Goal: Subscribe to service/newsletter

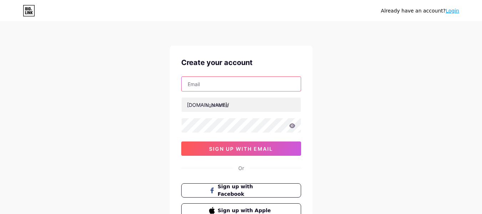
click at [208, 83] on input "text" at bounding box center [241, 84] width 119 height 14
type input "[EMAIL_ADDRESS][PERSON_NAME][DOMAIN_NAME]"
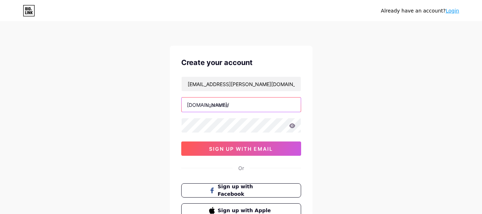
click at [216, 107] on input "text" at bounding box center [241, 104] width 119 height 14
type input "s"
click at [251, 104] on input "stanmarsh04" at bounding box center [241, 104] width 119 height 14
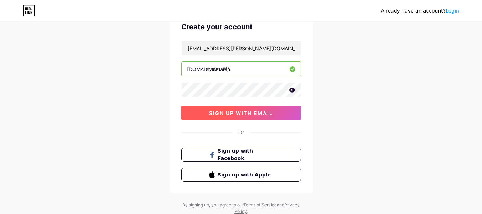
type input "stanmarsh"
click at [249, 111] on span "sign up with email" at bounding box center [241, 113] width 64 height 6
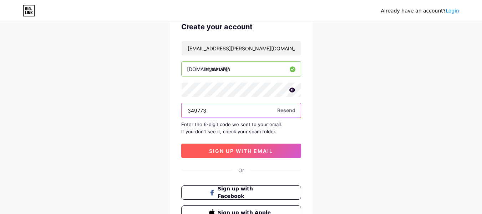
type input "349773"
click at [251, 151] on span "sign up with email" at bounding box center [241, 151] width 64 height 6
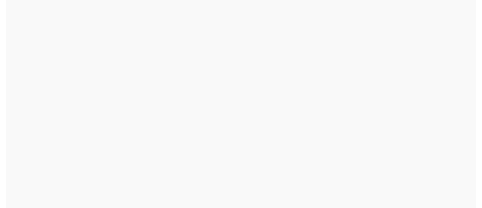
scroll to position [0, 0]
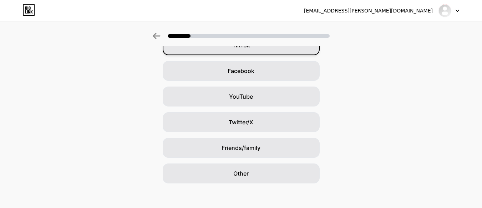
scroll to position [99, 0]
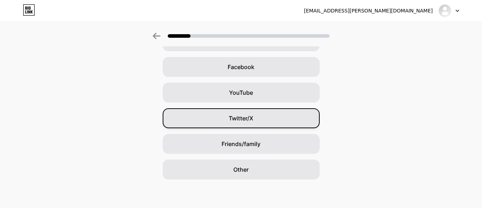
click at [245, 119] on span "Twitter/X" at bounding box center [241, 118] width 25 height 9
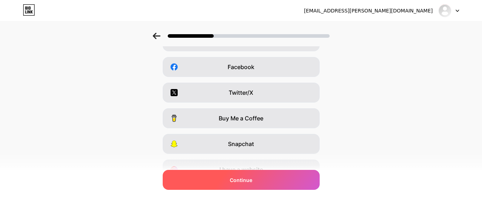
scroll to position [0, 0]
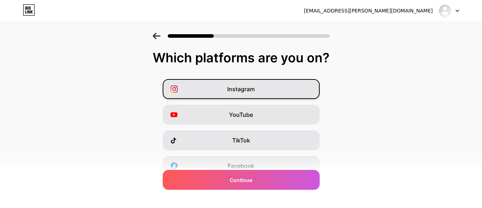
click at [230, 90] on span "Instagram" at bounding box center [240, 89] width 27 height 9
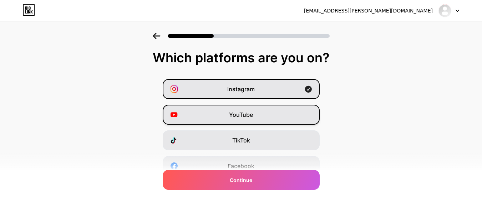
click at [240, 114] on span "YouTube" at bounding box center [241, 115] width 24 height 9
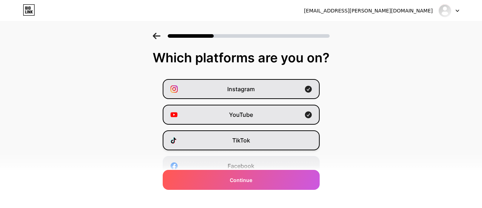
click at [245, 140] on span "TikTok" at bounding box center [241, 140] width 18 height 9
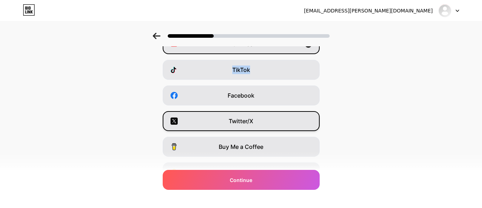
scroll to position [71, 0]
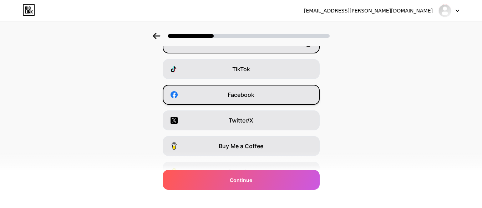
click at [263, 94] on div "Facebook" at bounding box center [241, 95] width 157 height 20
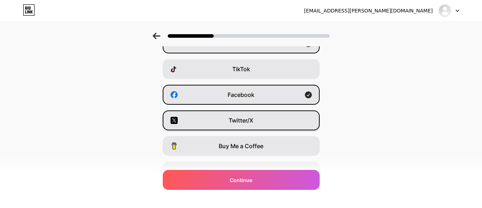
click at [263, 118] on div "Twitter/X" at bounding box center [241, 121] width 157 height 20
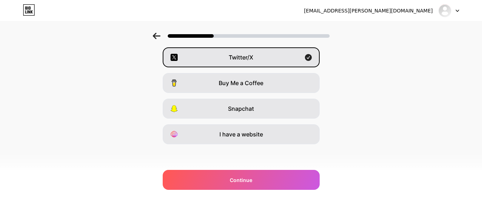
scroll to position [135, 0]
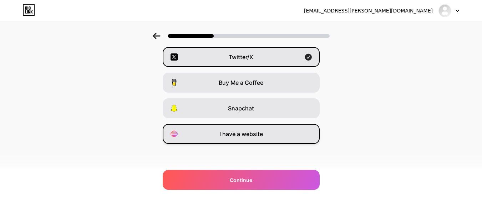
click at [249, 131] on span "I have a website" at bounding box center [241, 134] width 44 height 9
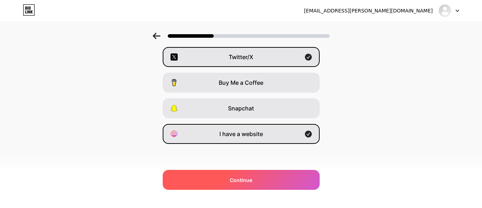
click at [263, 179] on div "Continue" at bounding box center [241, 180] width 157 height 20
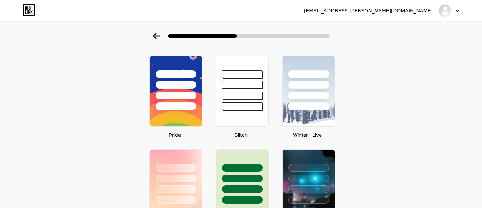
scroll to position [107, 0]
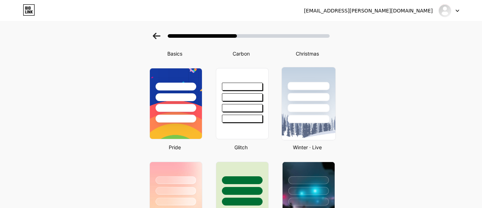
click at [306, 106] on div at bounding box center [308, 108] width 42 height 8
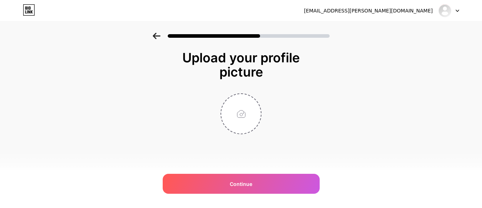
scroll to position [0, 0]
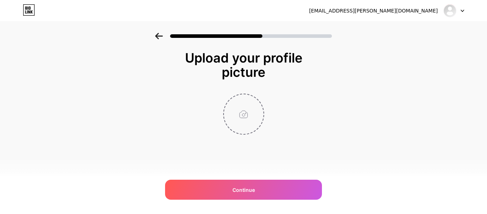
click at [238, 115] on input "file" at bounding box center [244, 114] width 40 height 40
type input "C:\fakepath\leopard-butters-stotch_6508.webp"
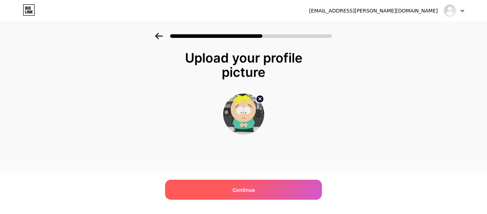
click at [249, 188] on span "Continue" at bounding box center [244, 189] width 22 height 7
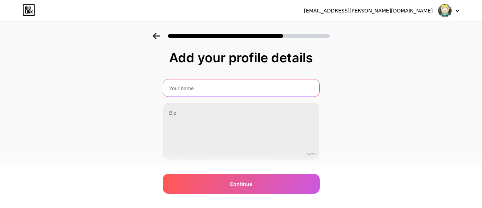
click at [179, 84] on input "text" at bounding box center [241, 88] width 156 height 17
type input "[PERSON_NAME]"
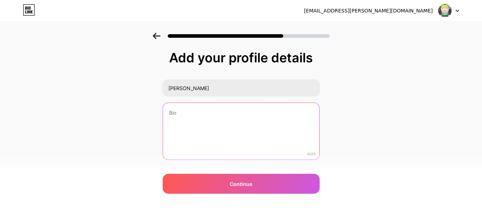
click at [201, 120] on textarea at bounding box center [241, 131] width 156 height 57
paste textarea "Hi there! I'm a Digital Marketing Expert currently working on exciting projects…"
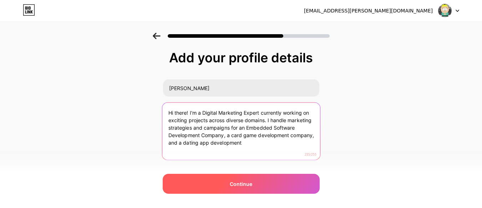
type textarea "Hi there! I'm a Digital Marketing Expert currently working on exciting projects…"
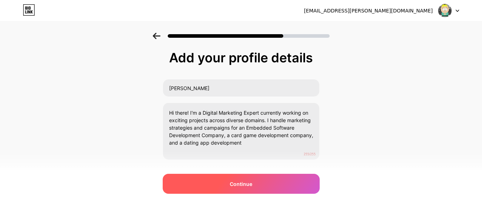
click at [242, 187] on span "Continue" at bounding box center [241, 183] width 22 height 7
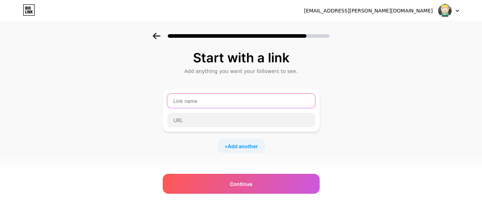
click at [202, 102] on input "text" at bounding box center [241, 101] width 148 height 14
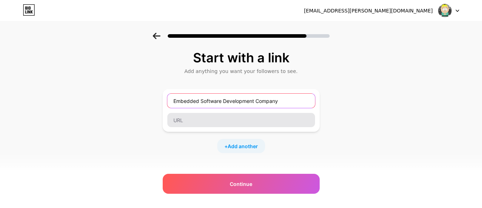
type input "Embedded Software Development Company"
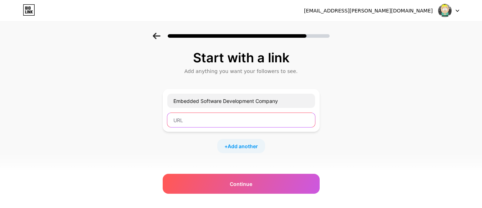
click at [192, 125] on input "text" at bounding box center [241, 120] width 148 height 14
paste input "[URL][DOMAIN_NAME]"
type input "[URL][DOMAIN_NAME]"
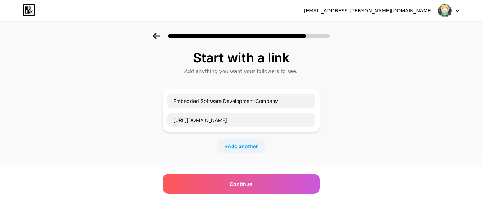
click at [243, 146] on span "Add another" at bounding box center [243, 146] width 30 height 7
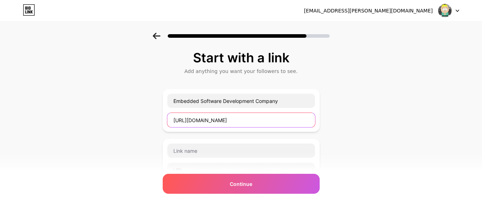
click at [286, 123] on input "[URL][DOMAIN_NAME]" at bounding box center [241, 120] width 148 height 14
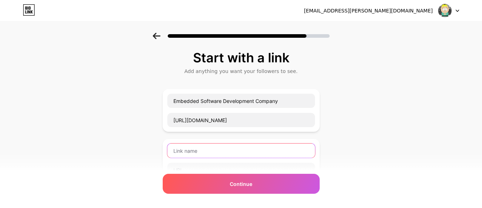
click at [206, 154] on input "text" at bounding box center [241, 151] width 148 height 14
paste input "[URL][DOMAIN_NAME]"
type input "[URL][DOMAIN_NAME]"
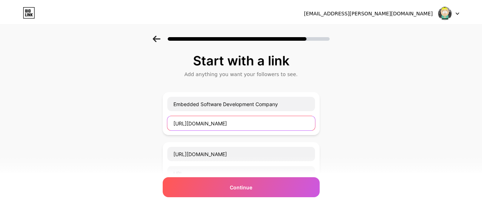
scroll to position [0, 0]
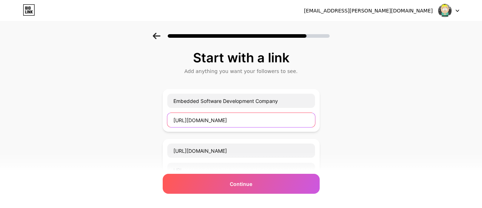
click at [212, 122] on input "[URL][DOMAIN_NAME]" at bounding box center [241, 120] width 148 height 14
click at [354, 135] on div "Start with a link Add anything you want your followers to see. Embedded Softwar…" at bounding box center [241, 183] width 482 height 301
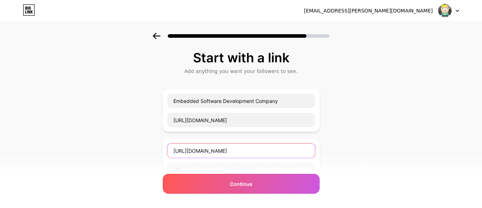
click at [314, 152] on input "[URL][DOMAIN_NAME]" at bounding box center [241, 151] width 148 height 14
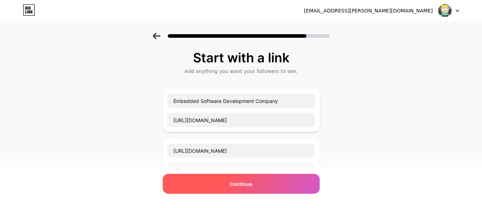
click at [252, 184] on span "Continue" at bounding box center [241, 183] width 22 height 7
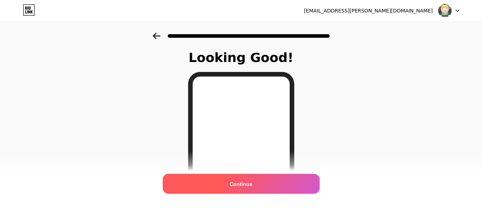
click at [246, 184] on span "Continue" at bounding box center [241, 183] width 22 height 7
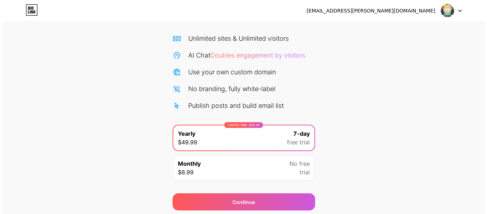
scroll to position [73, 0]
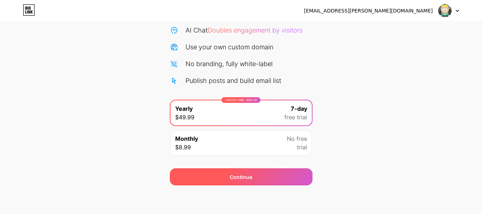
click at [247, 172] on div "Continue" at bounding box center [241, 176] width 143 height 17
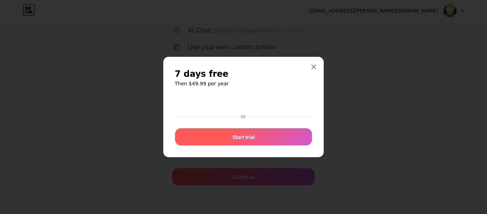
click at [244, 138] on span "Start trial" at bounding box center [244, 136] width 22 height 7
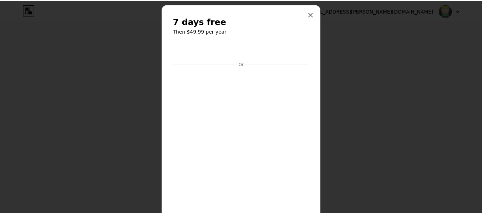
scroll to position [0, 0]
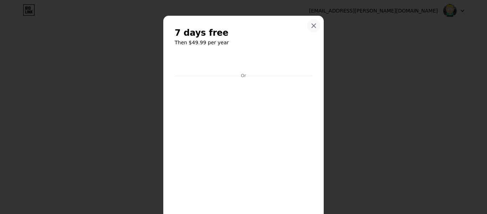
click at [312, 24] on icon at bounding box center [314, 26] width 6 height 6
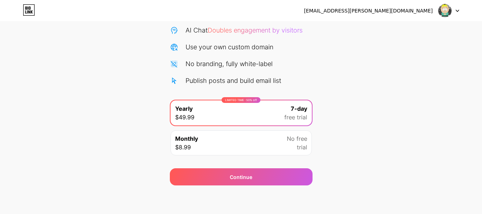
click at [247, 140] on div "Monthly $8.99 No free trial" at bounding box center [240, 142] width 141 height 25
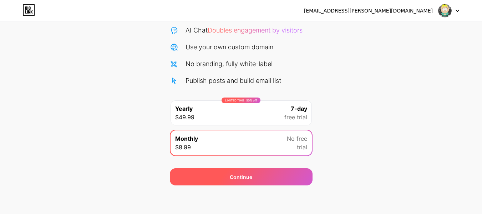
click at [236, 171] on div "Continue" at bounding box center [241, 176] width 143 height 17
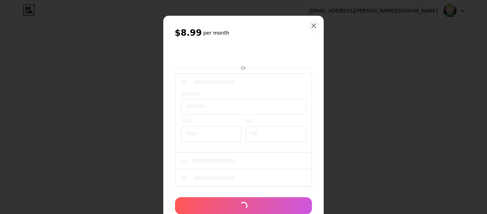
click at [308, 26] on div at bounding box center [313, 25] width 13 height 13
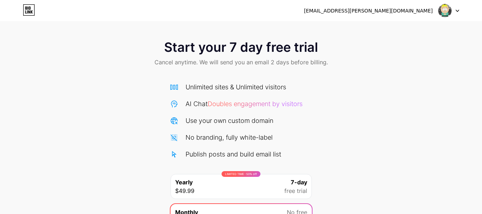
drag, startPoint x: 51, startPoint y: 42, endPoint x: 32, endPoint y: 1, distance: 45.0
click at [51, 42] on div "Start your 7 day free trial Cancel anytime. We will send you an email 2 days be…" at bounding box center [241, 54] width 482 height 42
click at [27, 15] on icon at bounding box center [29, 9] width 12 height 11
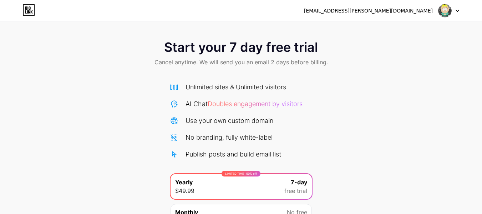
click at [461, 7] on div "[EMAIL_ADDRESS][PERSON_NAME][DOMAIN_NAME] Logout" at bounding box center [241, 10] width 482 height 13
click at [446, 11] on img at bounding box center [445, 11] width 14 height 14
click at [379, 11] on div "[EMAIL_ADDRESS][PERSON_NAME][DOMAIN_NAME]" at bounding box center [368, 10] width 129 height 7
click at [450, 9] on img at bounding box center [445, 11] width 14 height 14
click at [445, 9] on img at bounding box center [445, 11] width 14 height 14
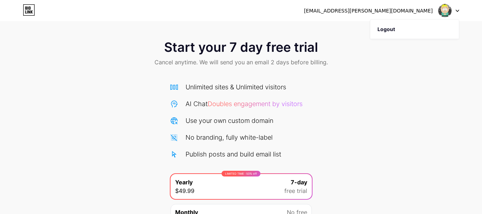
click at [445, 9] on img at bounding box center [445, 11] width 14 height 14
click at [1, 35] on div "Start your 7 day free trial Cancel anytime. We will send you an email 2 days be…" at bounding box center [241, 54] width 482 height 42
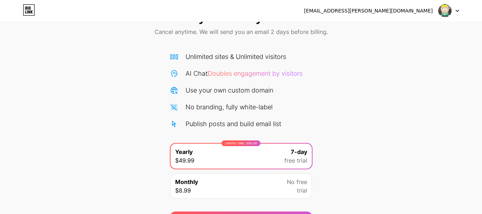
scroll to position [73, 0]
